Goal: Task Accomplishment & Management: Manage account settings

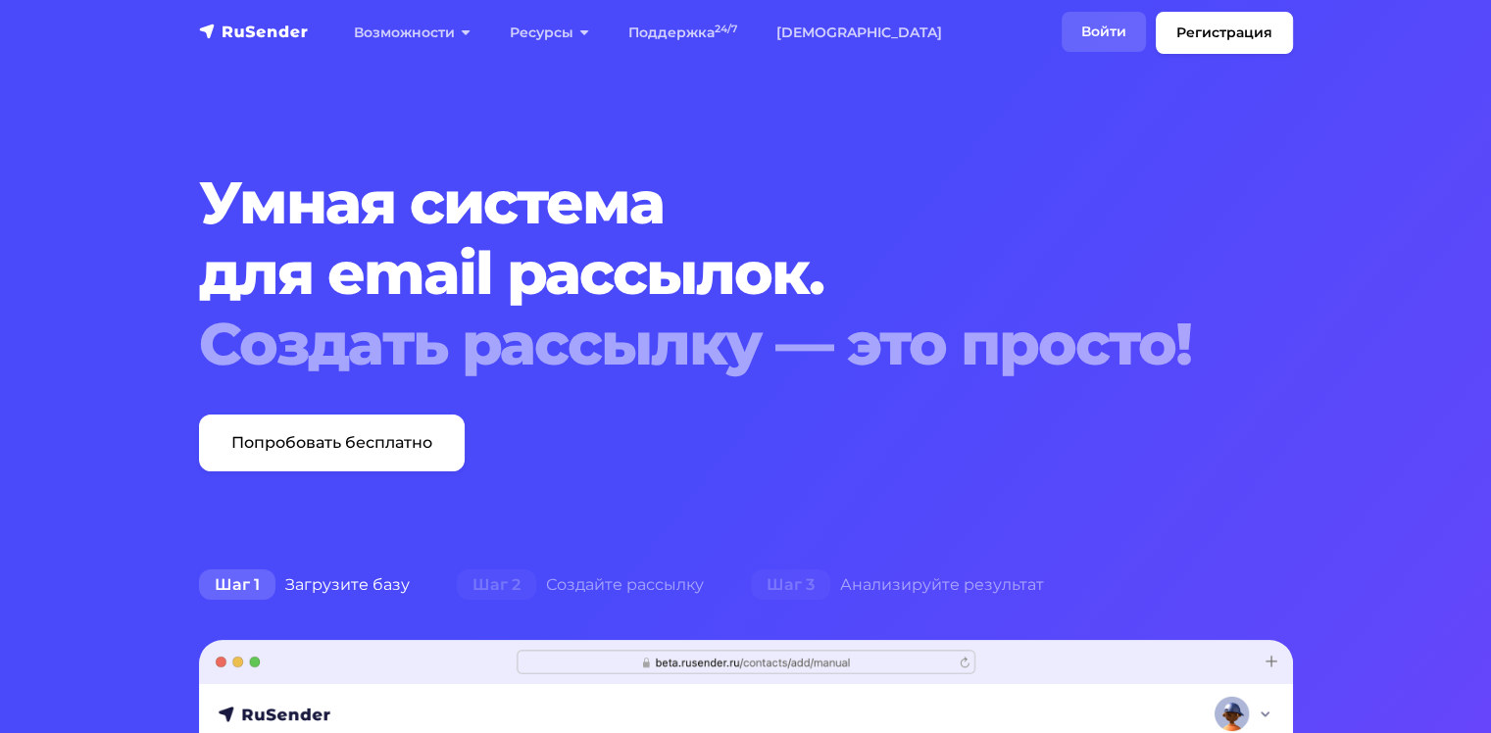
click at [1094, 27] on link "Войти" at bounding box center [1103, 32] width 84 height 40
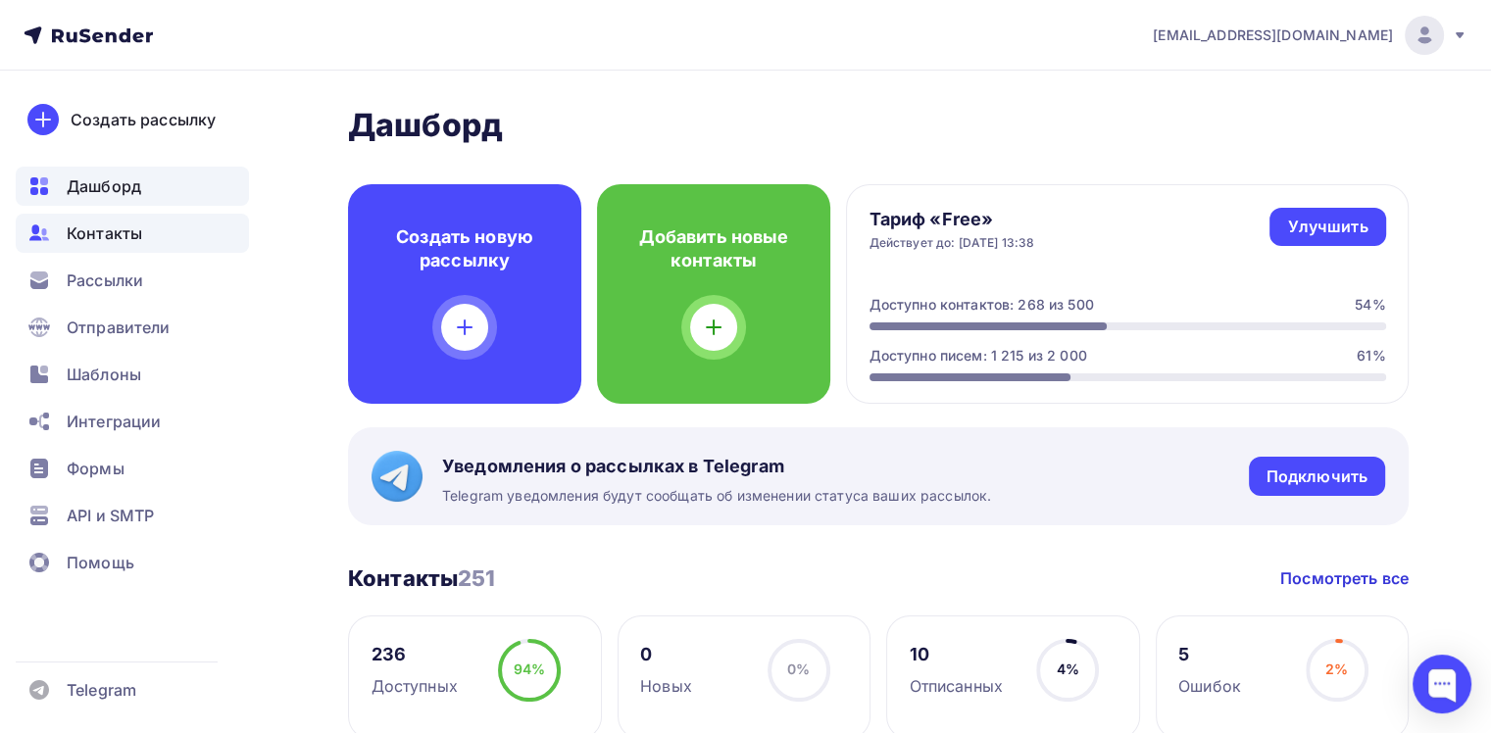
click at [74, 230] on span "Контакты" at bounding box center [104, 233] width 75 height 24
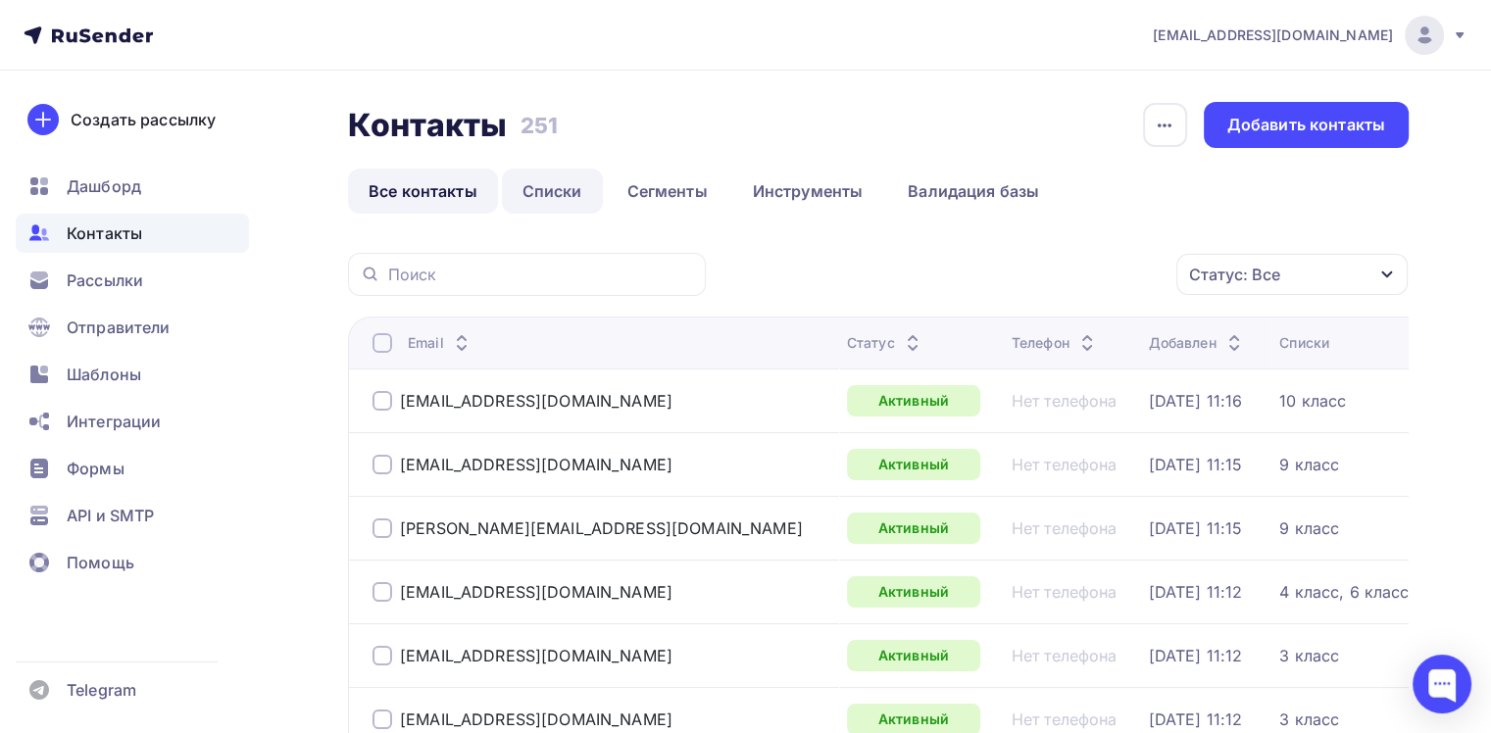
click at [525, 186] on link "Списки" at bounding box center [552, 191] width 101 height 45
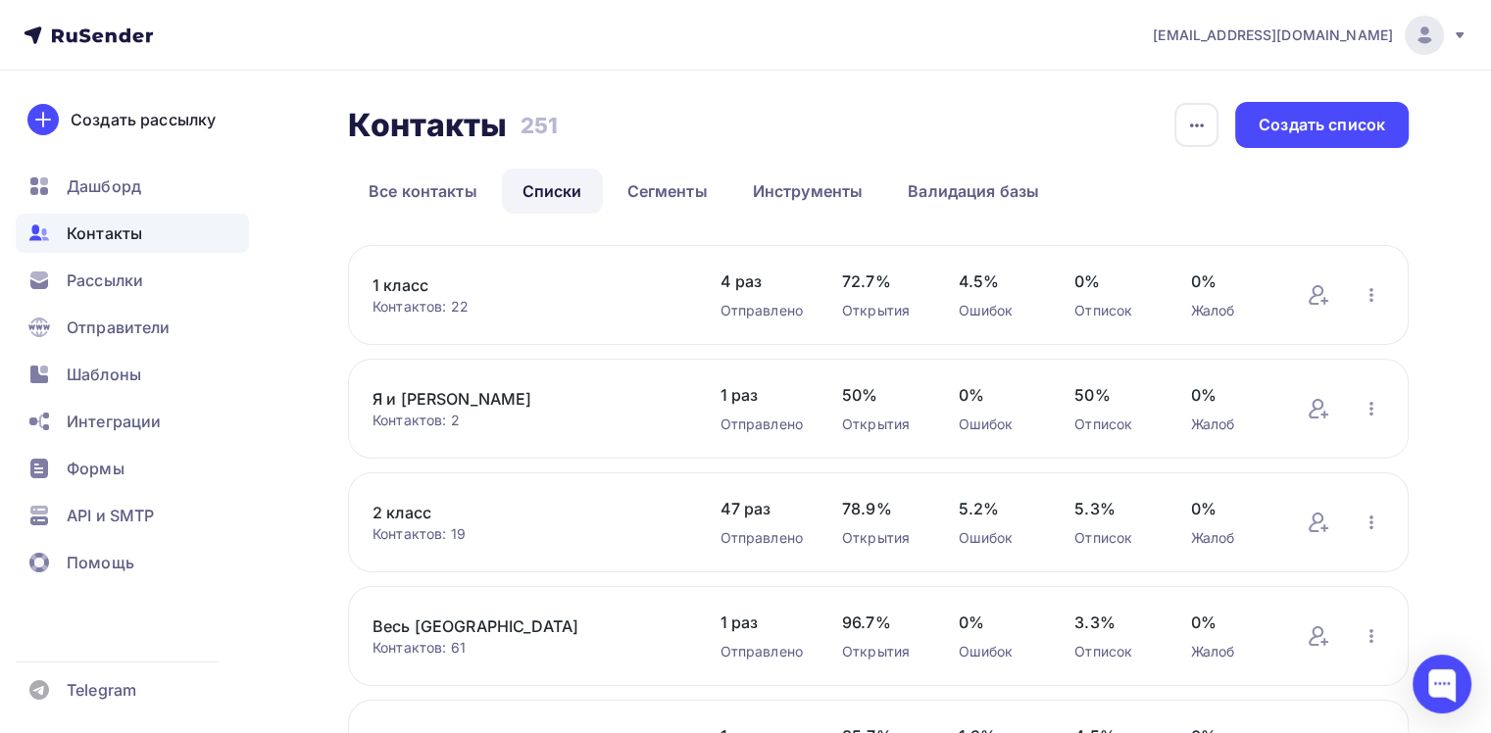
click at [412, 287] on link "1 класс" at bounding box center [526, 285] width 308 height 24
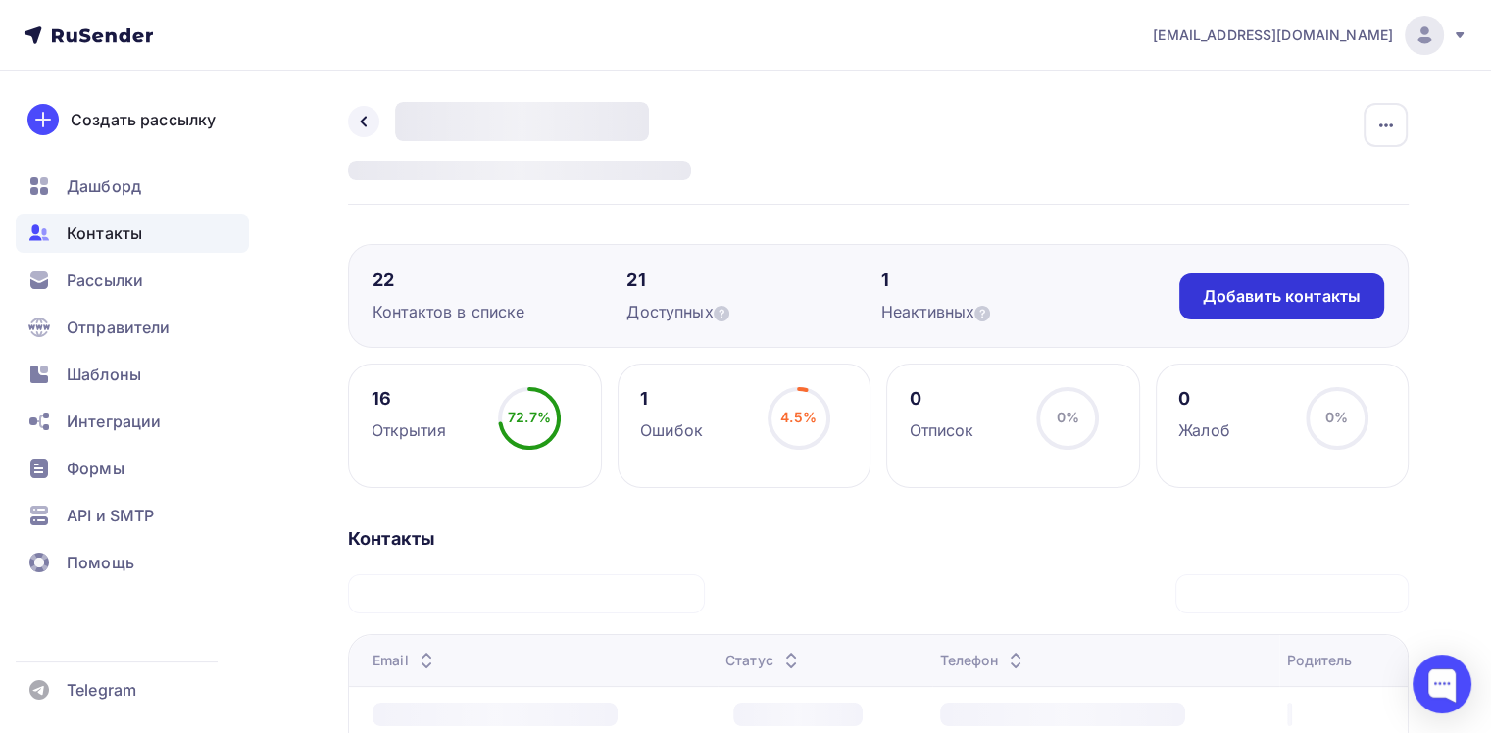
click at [1236, 291] on div "Добавить контакты" at bounding box center [1281, 296] width 158 height 23
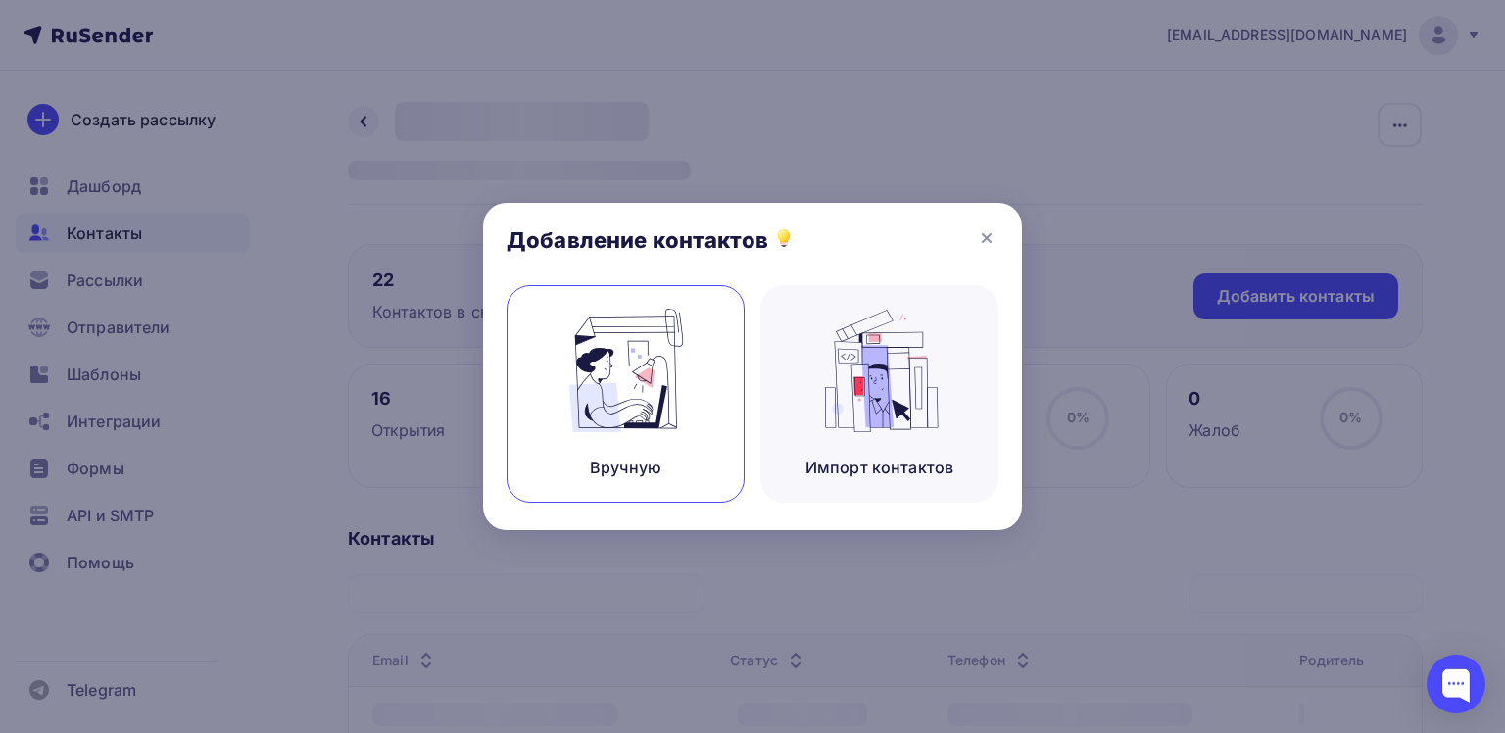
click at [645, 463] on div "Вручную" at bounding box center [626, 468] width 72 height 24
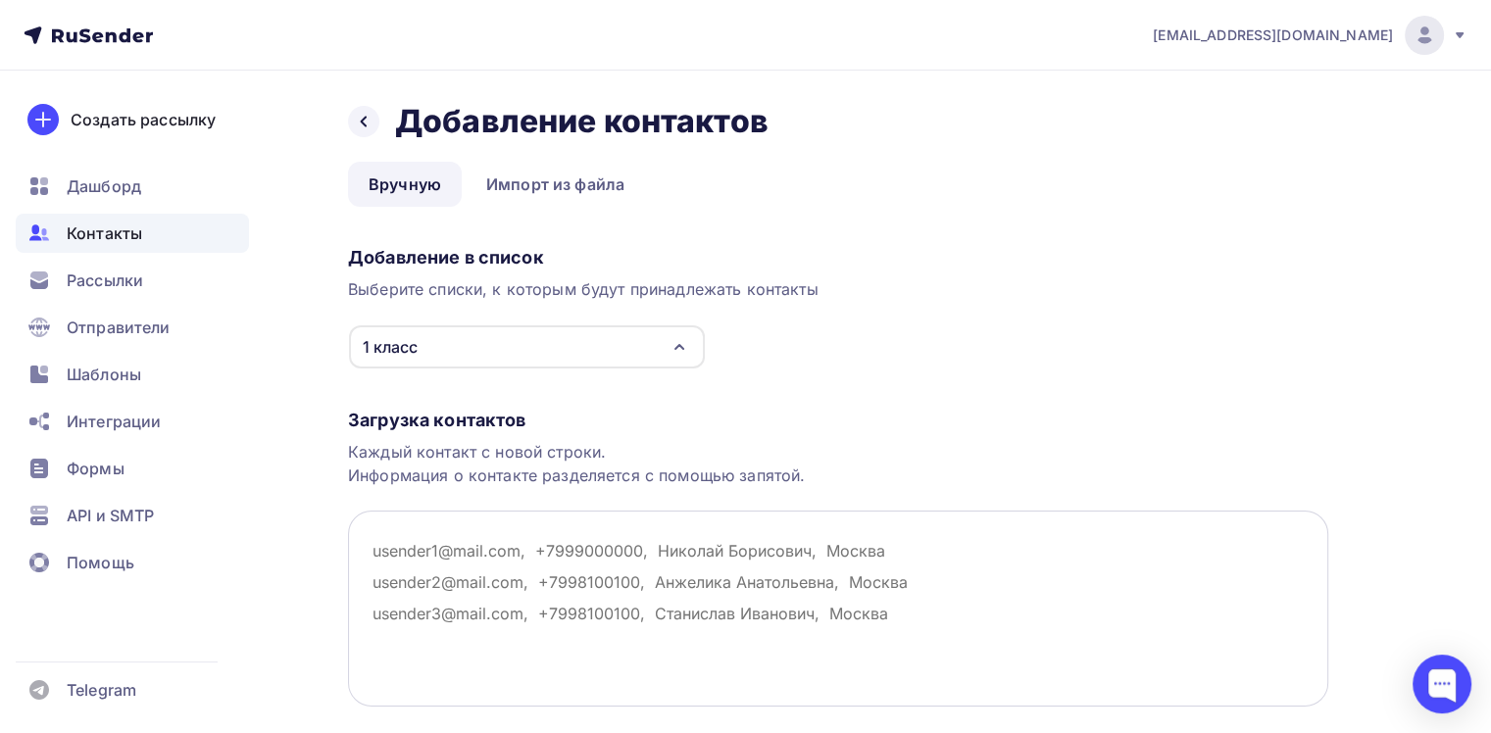
click at [442, 526] on textarea at bounding box center [838, 609] width 980 height 196
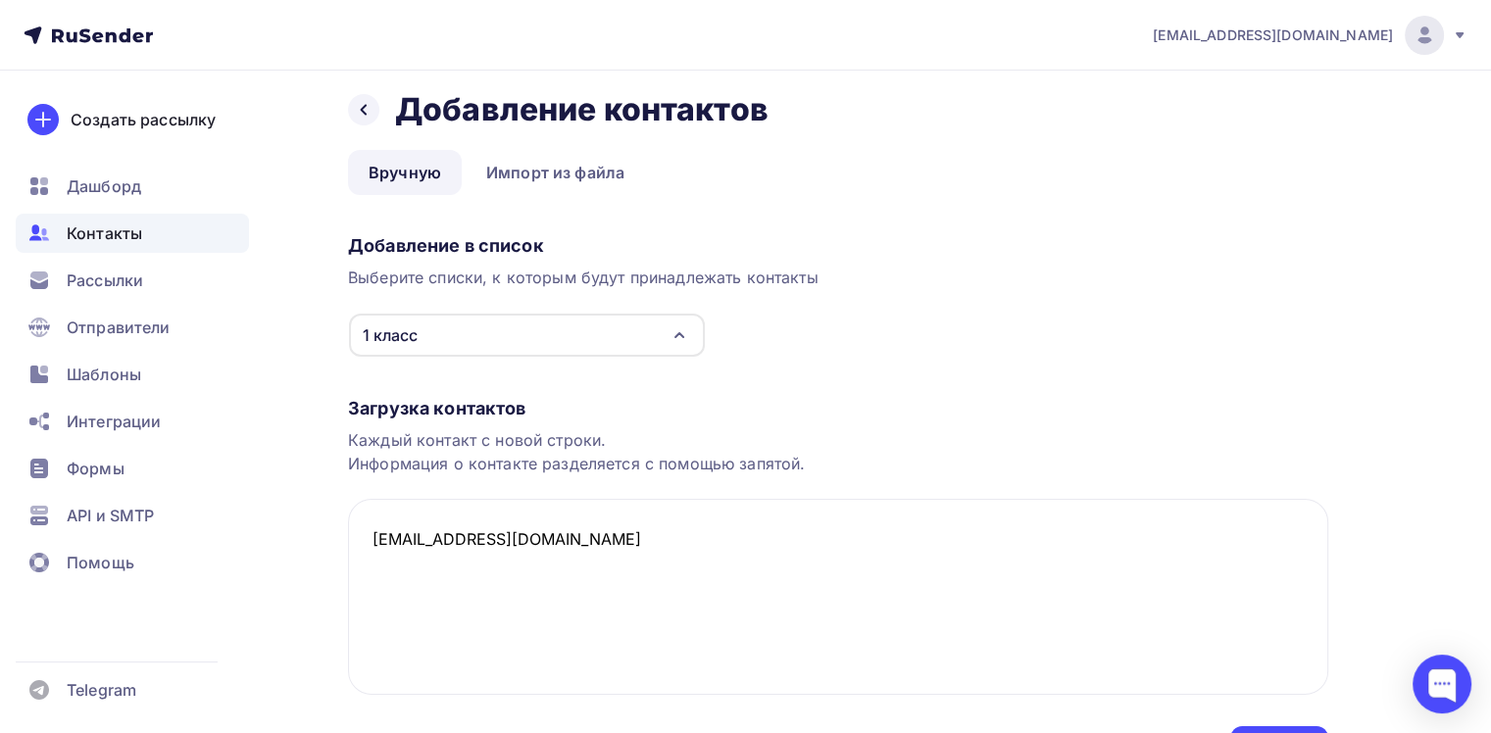
scroll to position [128, 0]
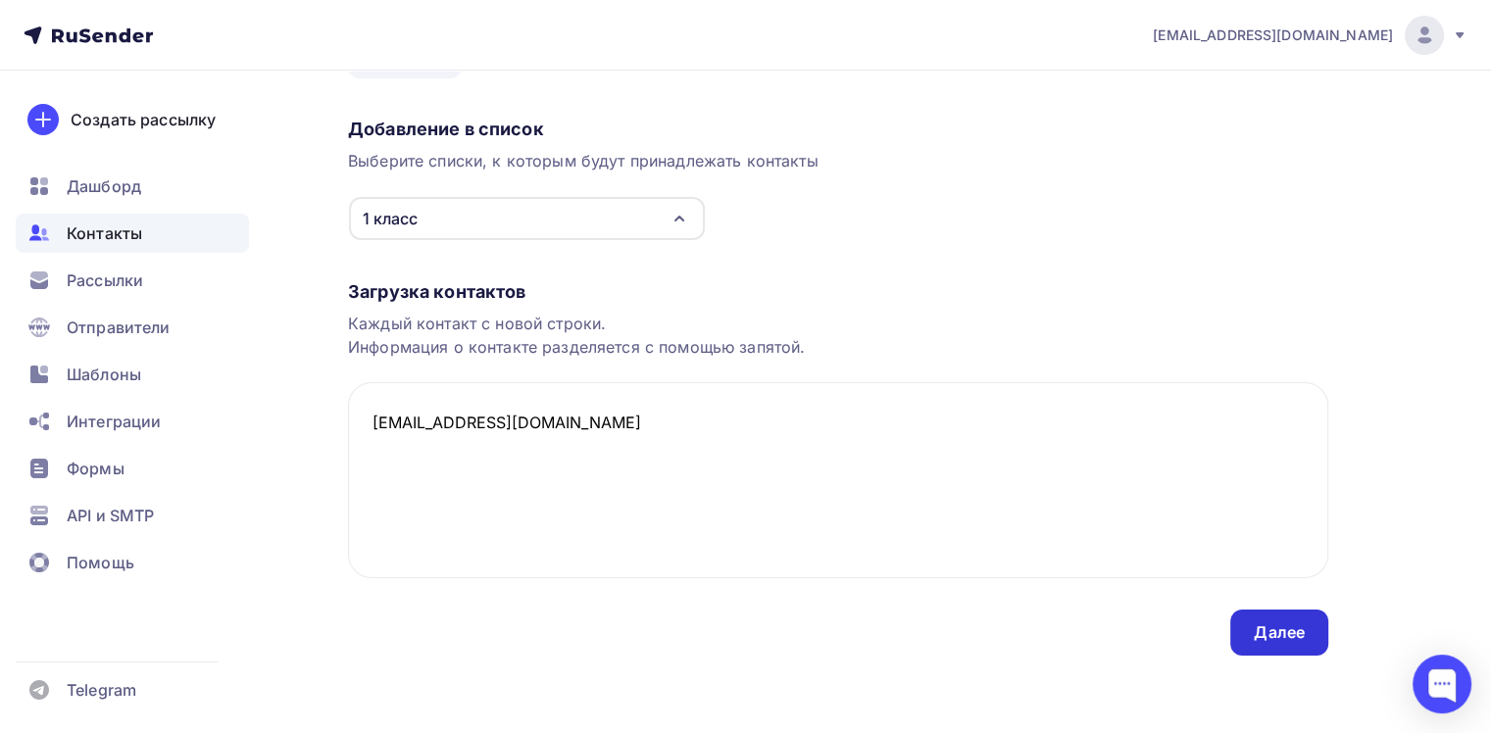
type textarea "Jbtimokhina@mail.ru"
click at [1293, 635] on div "Далее" at bounding box center [1278, 632] width 51 height 23
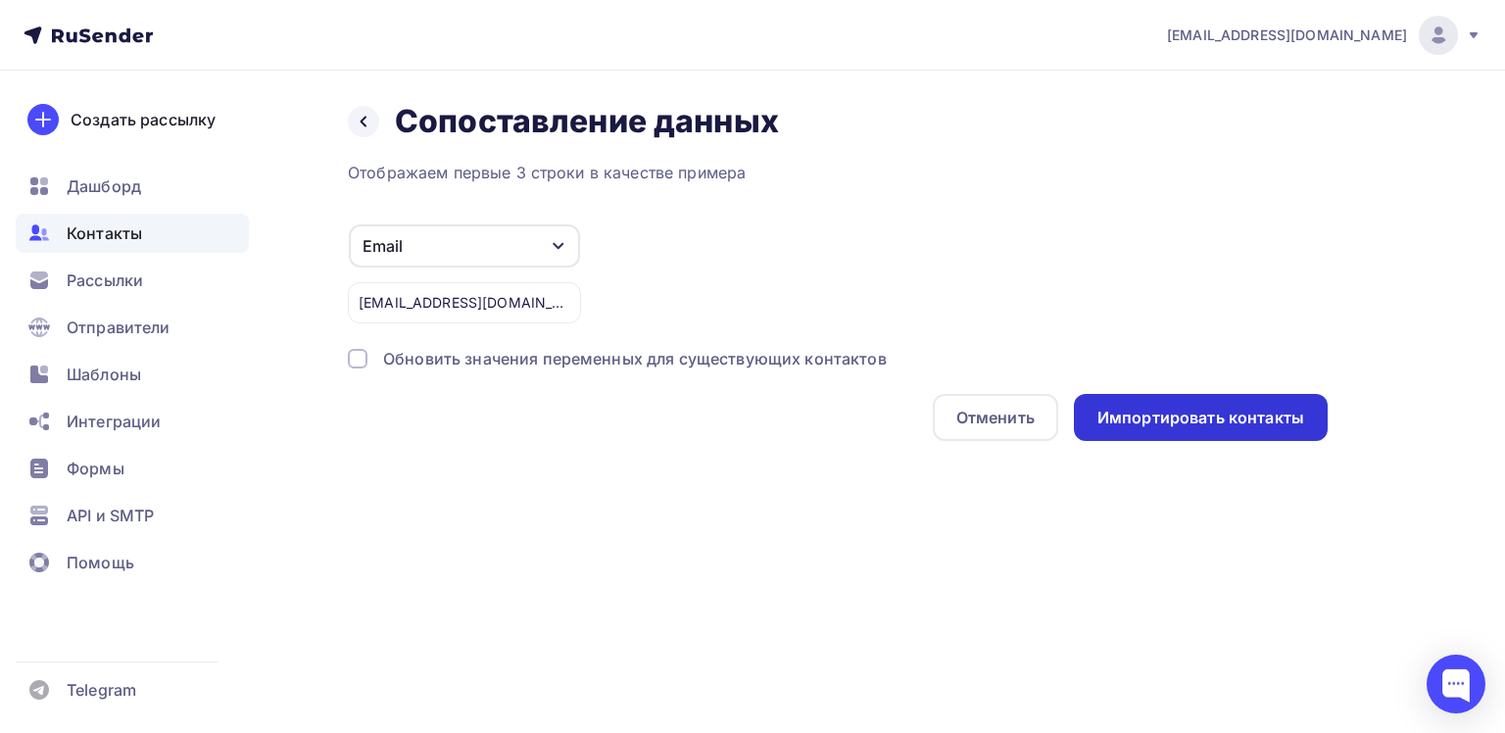
click at [1175, 410] on div "Импортировать контакты" at bounding box center [1201, 418] width 207 height 23
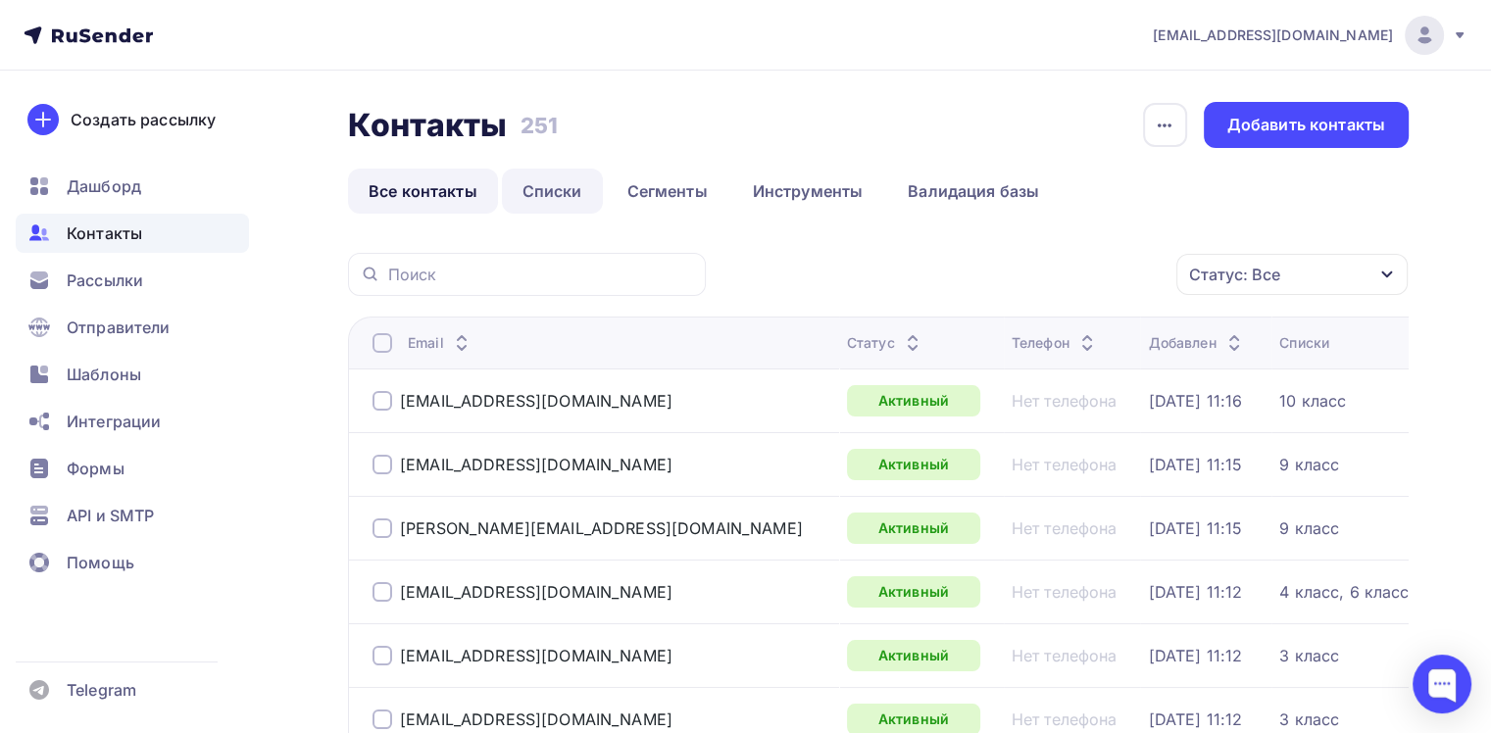
click at [537, 191] on link "Списки" at bounding box center [552, 191] width 101 height 45
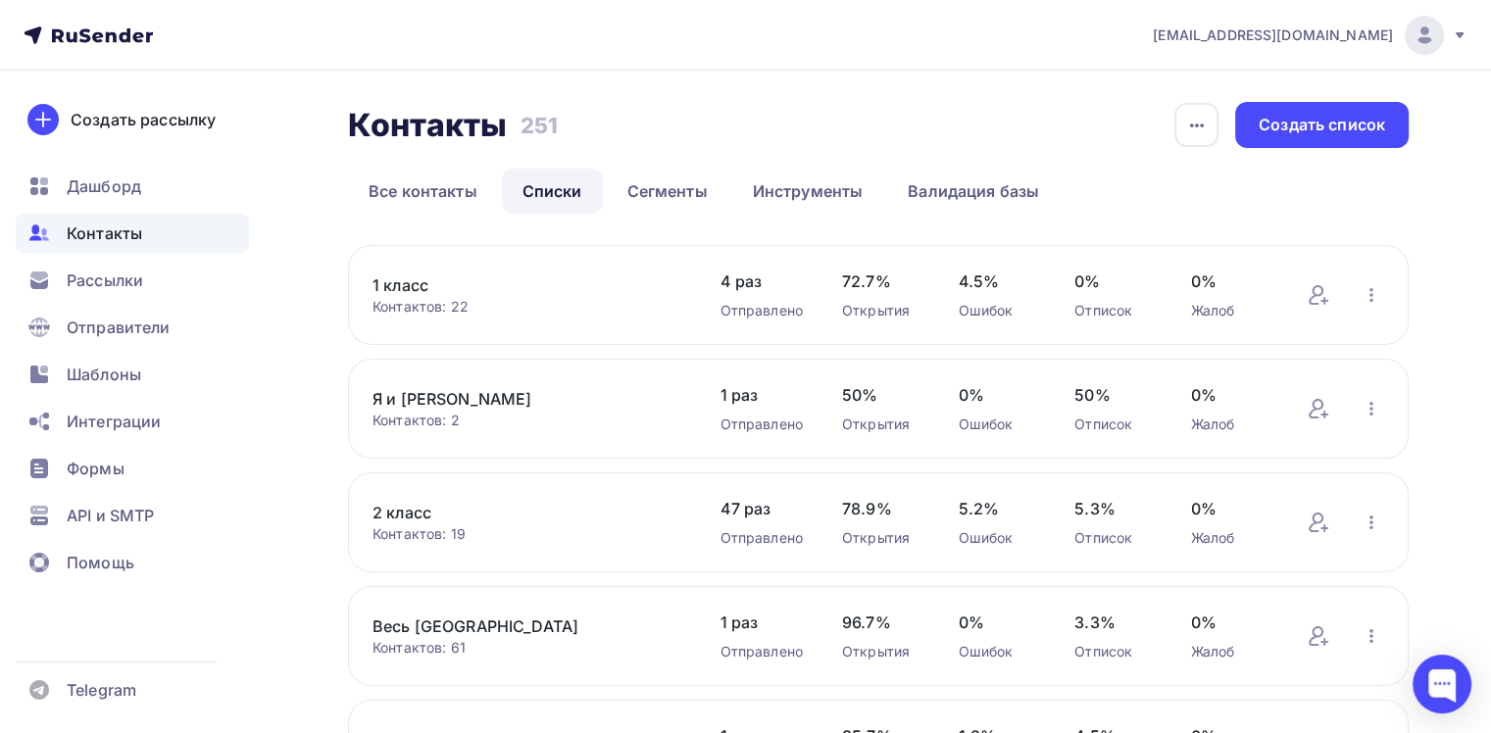
click at [370, 271] on div "1 класс Контактов: 22 Добавить контакты Переименовать список Скачать список Отп…" at bounding box center [878, 295] width 1060 height 100
click at [398, 281] on link "1 класс" at bounding box center [526, 285] width 308 height 24
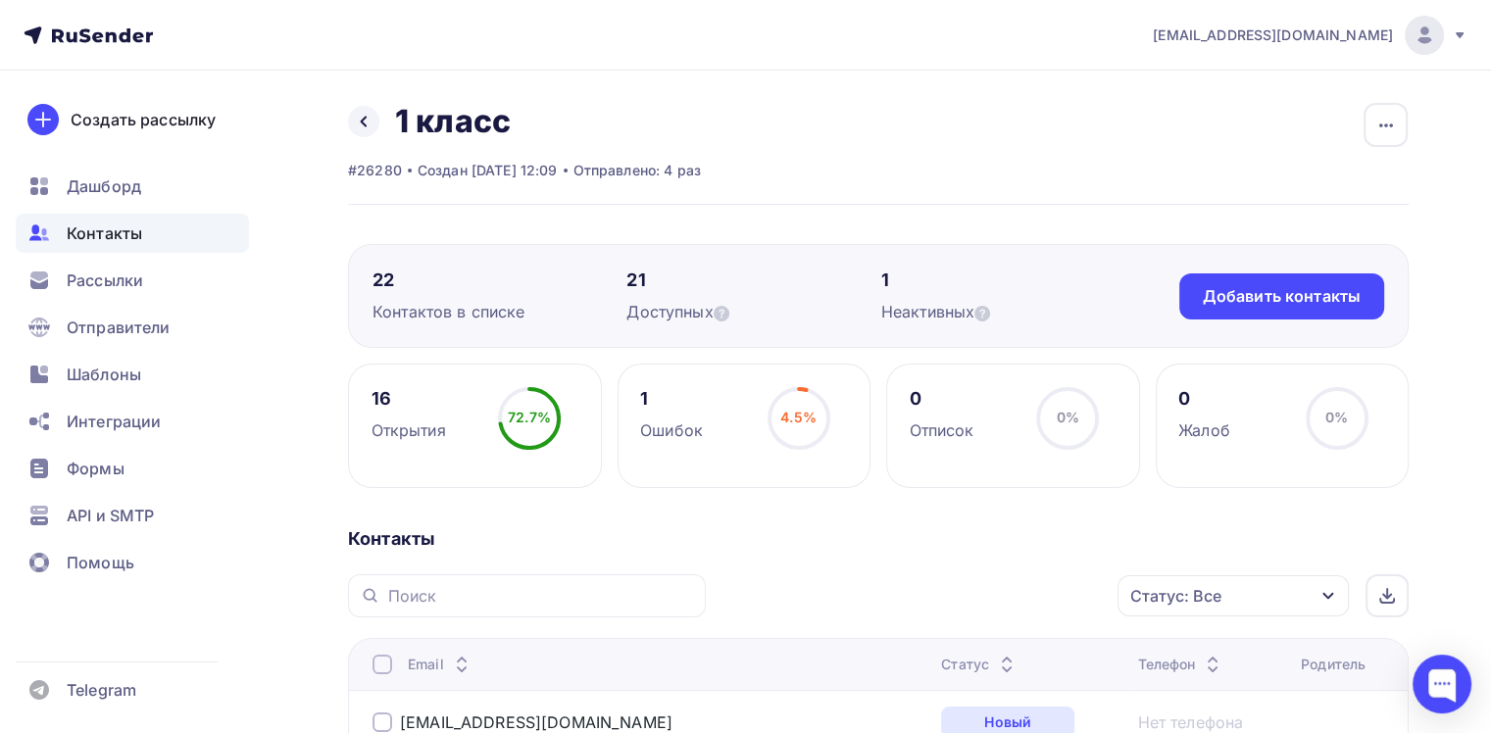
click at [937, 170] on div "Назад 1 класс Переименовать список Скачать список Отписать адреса Настроить пол…" at bounding box center [878, 153] width 1060 height 103
drag, startPoint x: 894, startPoint y: 135, endPoint x: 907, endPoint y: 136, distance: 12.8
click at [906, 136] on div "Назад 1 класс Переименовать список Скачать список Отписать адреса Настроить пол…" at bounding box center [878, 153] width 1060 height 103
click at [969, 188] on div "Назад 1 класс Переименовать список Скачать список Отписать адреса Настроить пол…" at bounding box center [878, 153] width 1060 height 103
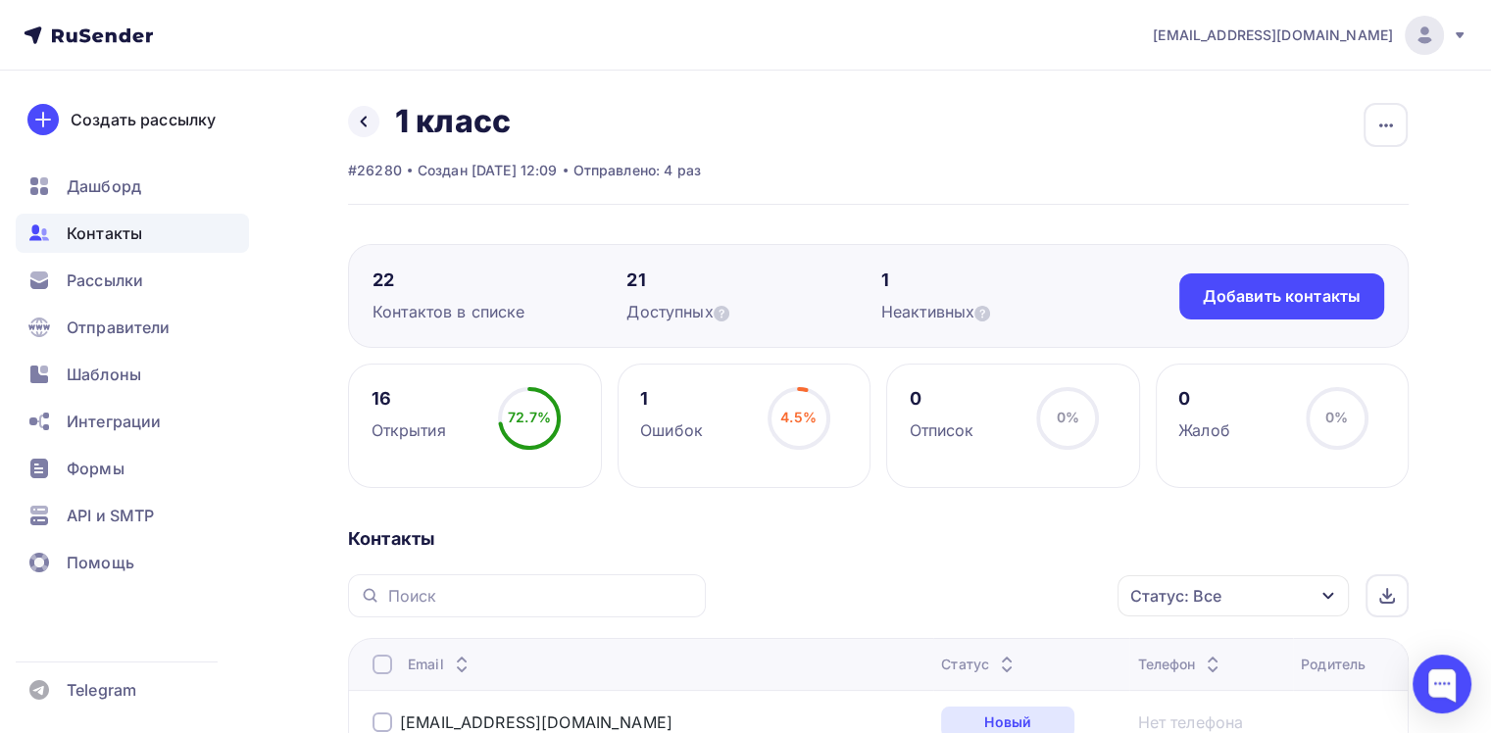
click at [1091, 161] on div "Назад 1 класс Переименовать список Скачать список Отписать адреса Настроить пол…" at bounding box center [878, 153] width 1060 height 103
